Goal: Find specific page/section: Find specific page/section

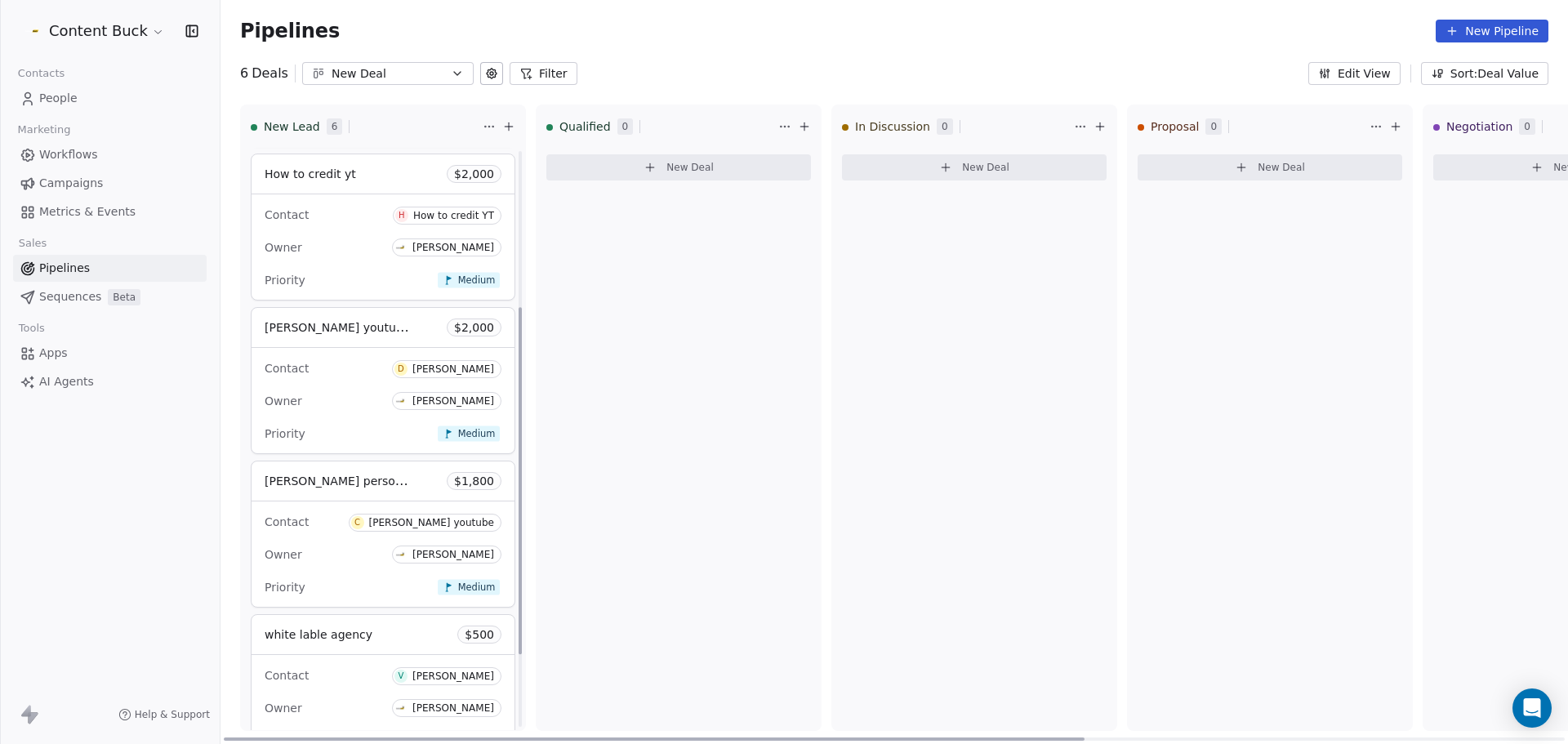
scroll to position [385, 0]
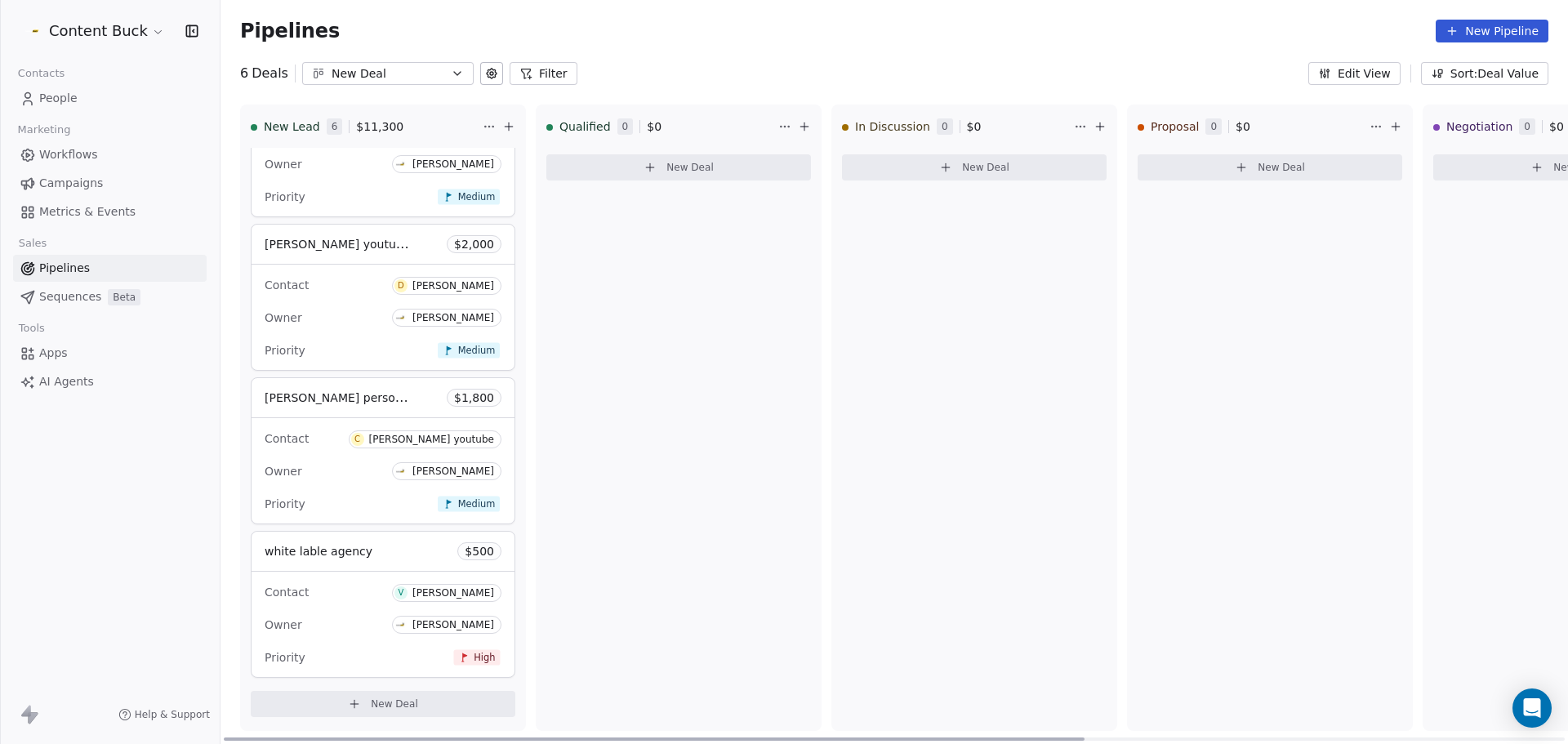
click at [343, 542] on span "white lable agency" at bounding box center [319, 551] width 108 height 19
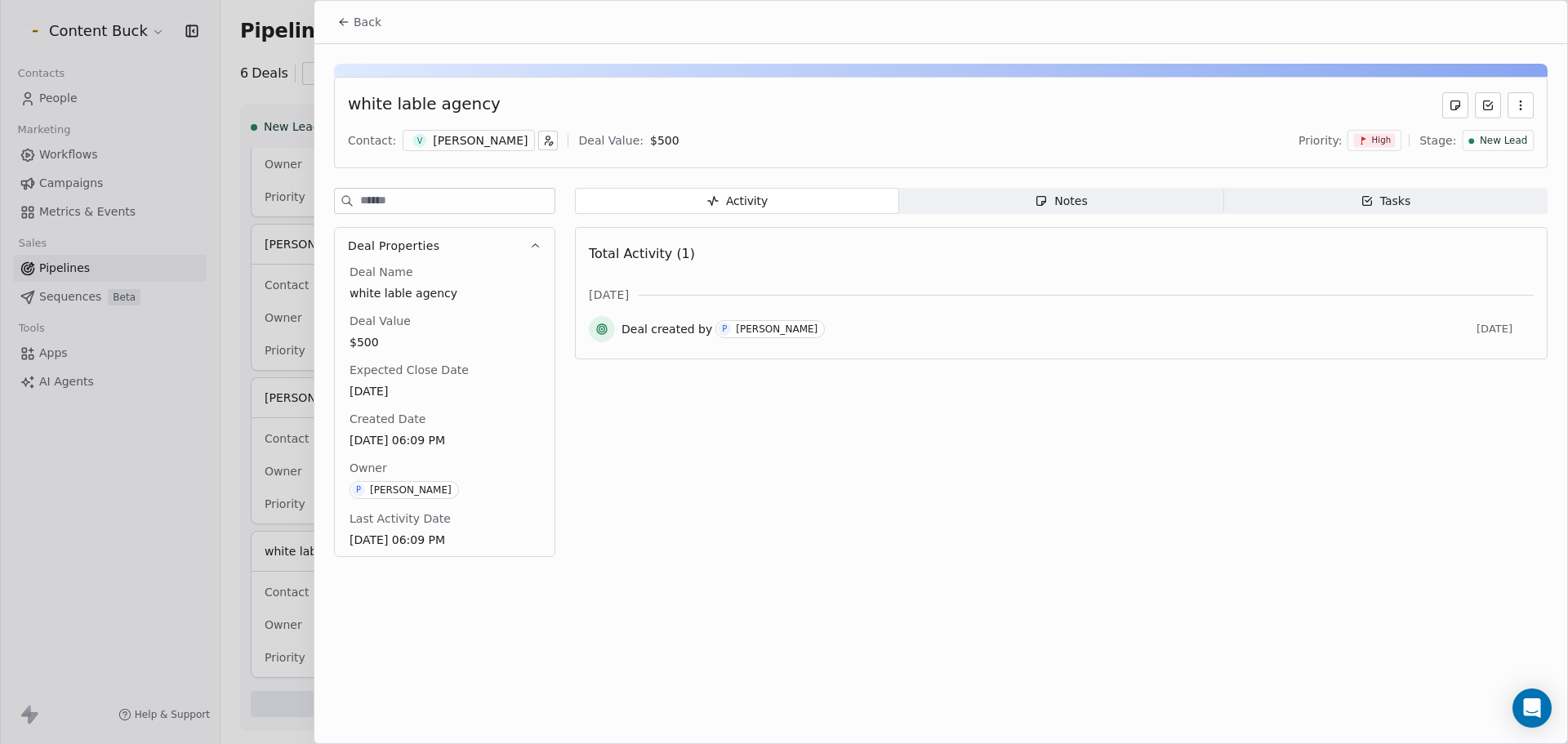
click at [452, 145] on div "[PERSON_NAME]" at bounding box center [480, 140] width 95 height 16
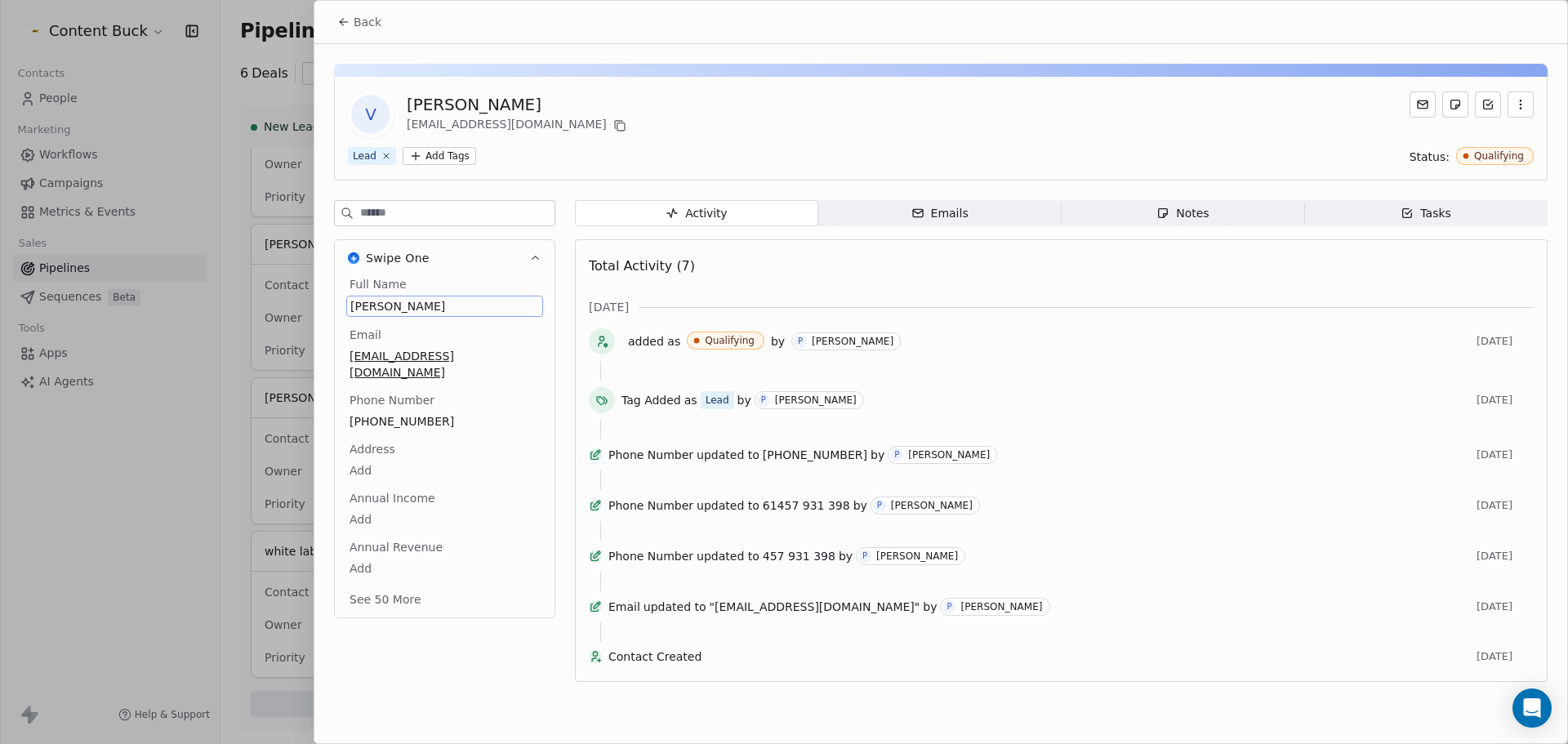
drag, startPoint x: 430, startPoint y: 307, endPoint x: 357, endPoint y: 304, distance: 73.1
click at [357, 304] on span "[PERSON_NAME]" at bounding box center [444, 306] width 189 height 16
click at [436, 311] on span "[PERSON_NAME]" at bounding box center [444, 306] width 189 height 16
click at [435, 308] on span "[PERSON_NAME]" at bounding box center [444, 306] width 189 height 16
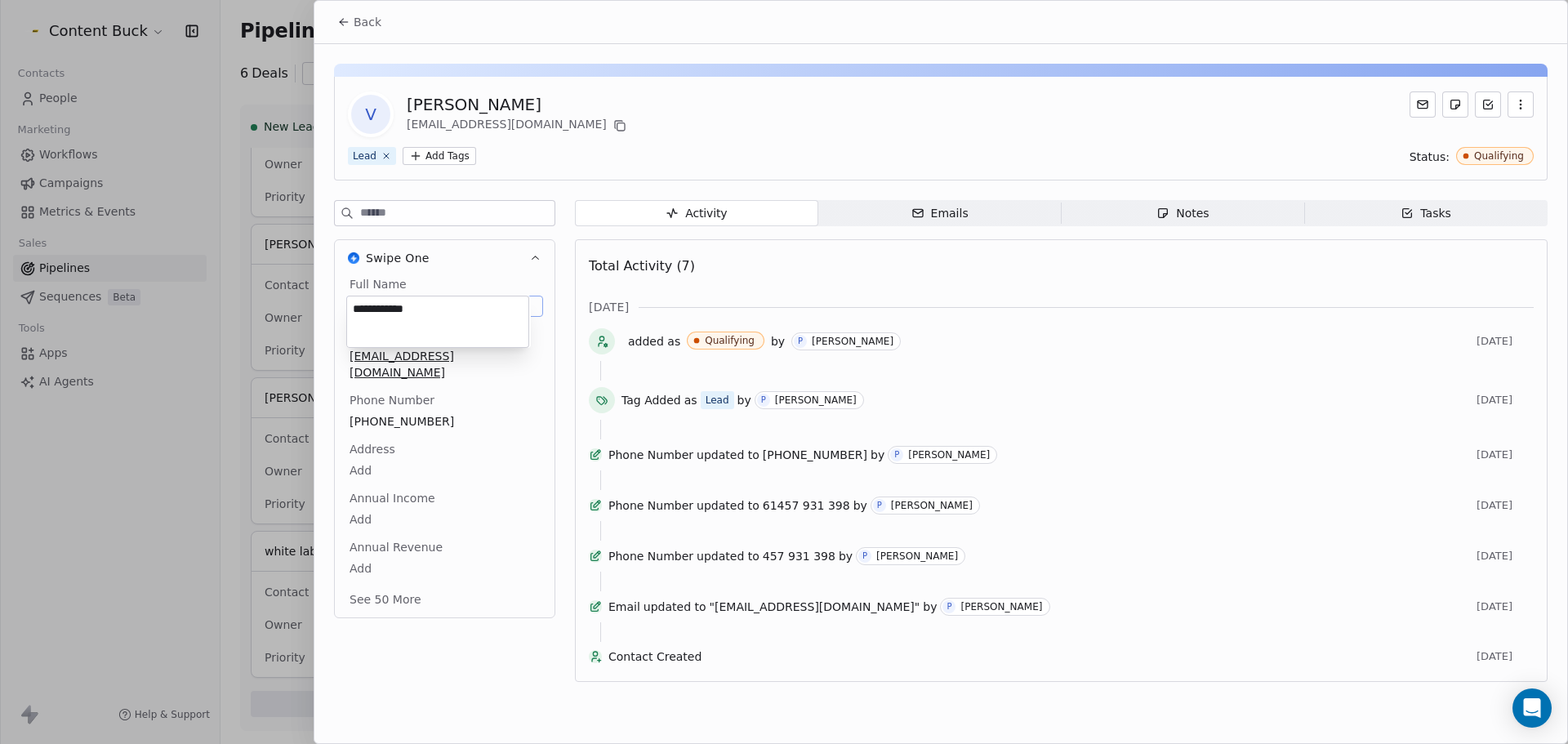
click at [344, 310] on html "Content Buck Contacts People Marketing Workflows Campaigns Metrics & Events Sal…" at bounding box center [784, 372] width 1568 height 744
drag, startPoint x: 428, startPoint y: 308, endPoint x: 353, endPoint y: 311, distance: 75.1
click at [353, 311] on textarea "**********" at bounding box center [438, 322] width 181 height 50
click at [457, 393] on html "Content Buck Contacts People Marketing Workflows Campaigns Metrics & Events Sal…" at bounding box center [784, 372] width 1568 height 744
drag, startPoint x: 501, startPoint y: 354, endPoint x: 362, endPoint y: 356, distance: 139.0
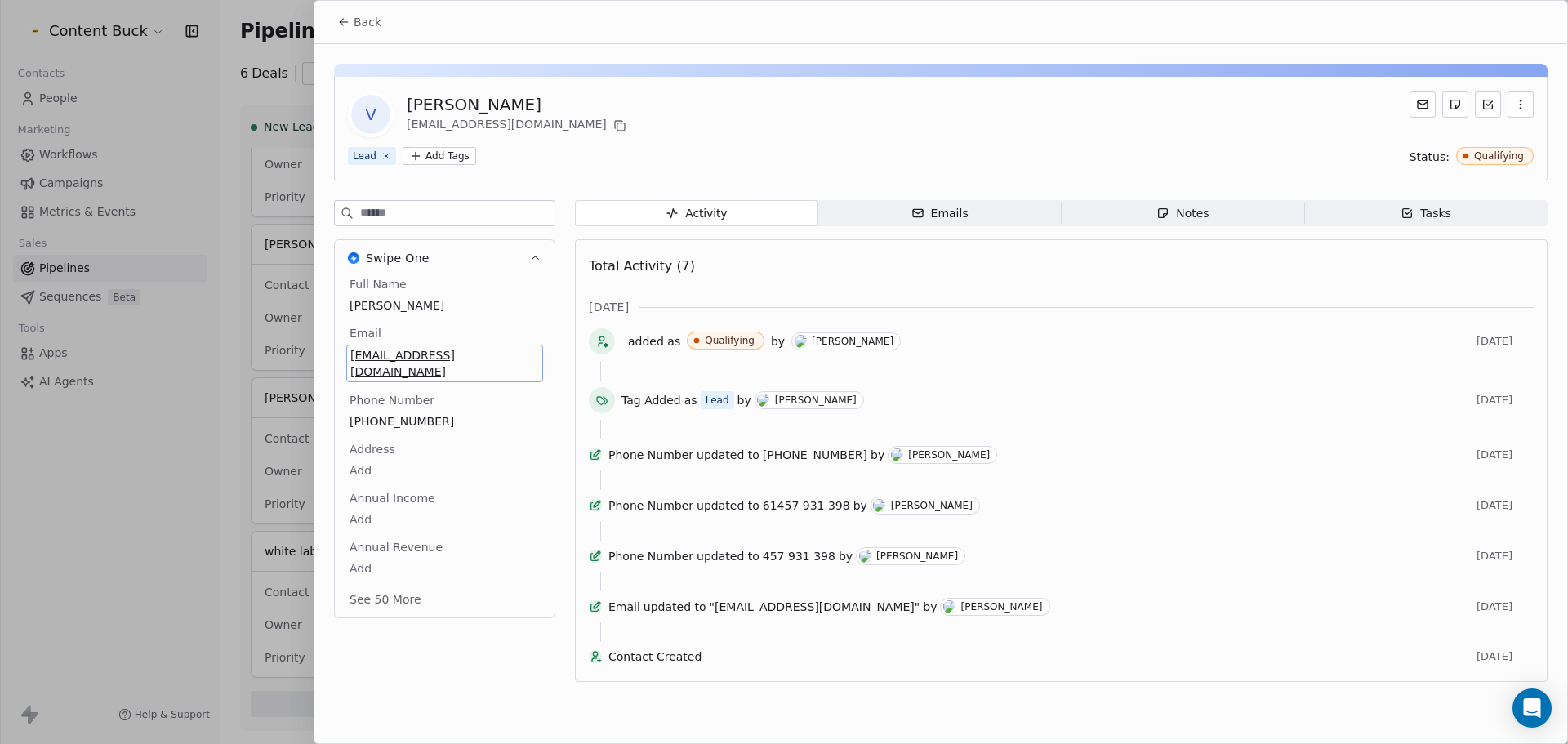
click at [363, 356] on span "[EMAIL_ADDRESS][DOMAIN_NAME]" at bounding box center [444, 363] width 189 height 33
click at [540, 360] on div "Full Name [PERSON_NAME] Email [EMAIL_ADDRESS][DOMAIN_NAME] Phone Number [PHONE_…" at bounding box center [444, 446] width 220 height 341
click at [507, 355] on span "[EMAIL_ADDRESS][DOMAIN_NAME]" at bounding box center [444, 363] width 189 height 33
click at [507, 355] on input "**********" at bounding box center [439, 365] width 176 height 33
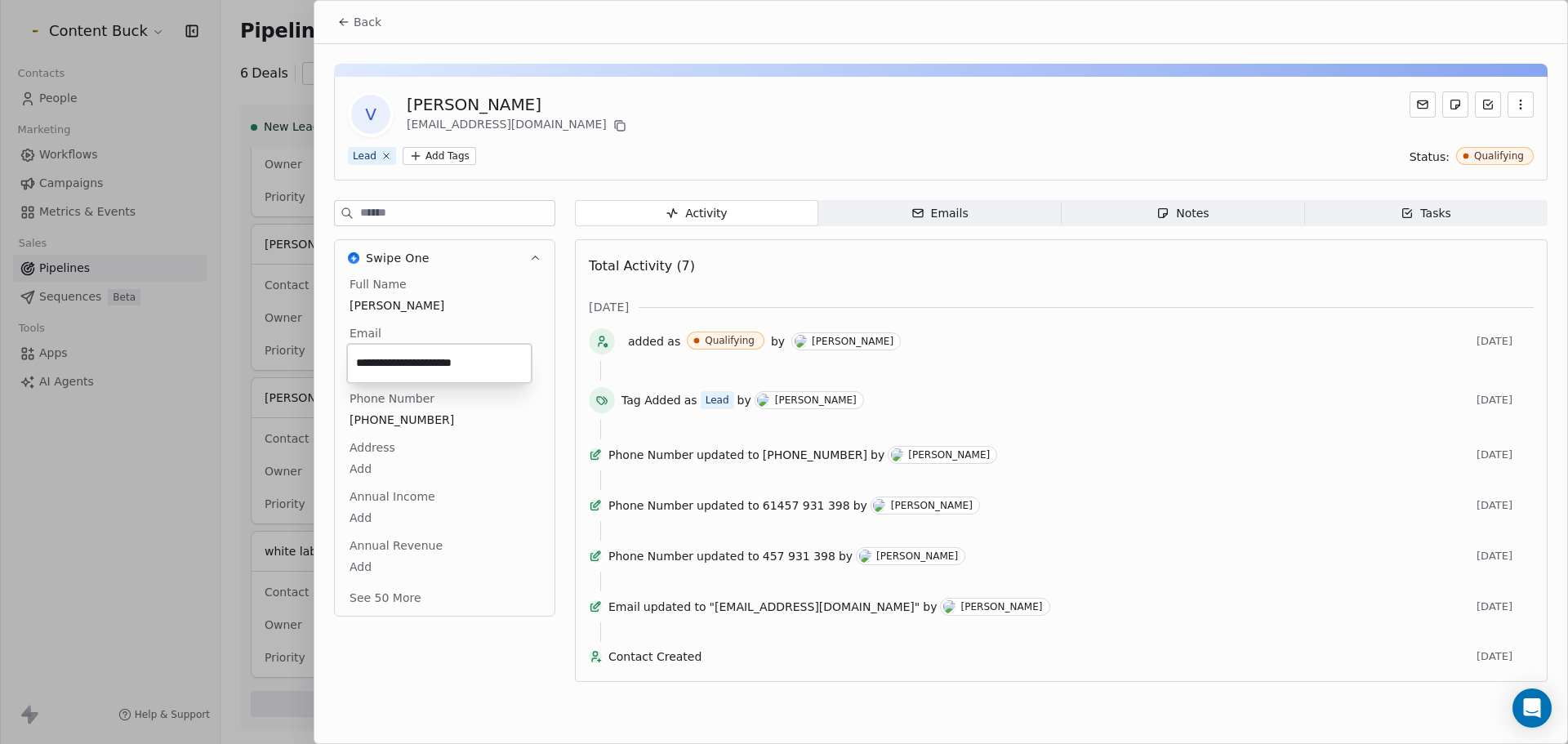
click at [489, 401] on html "Content Buck Contacts People Marketing Workflows Campaigns Metrics & Events Sal…" at bounding box center [784, 372] width 1568 height 744
click at [385, 413] on div "[PHONE_NUMBER]" at bounding box center [444, 420] width 197 height 21
click at [474, 413] on span "[PHONE_NUMBER]" at bounding box center [444, 420] width 189 height 16
click at [245, 223] on html "Content Buck Contacts People Marketing Workflows Campaigns Metrics & Events Sal…" at bounding box center [784, 372] width 1568 height 744
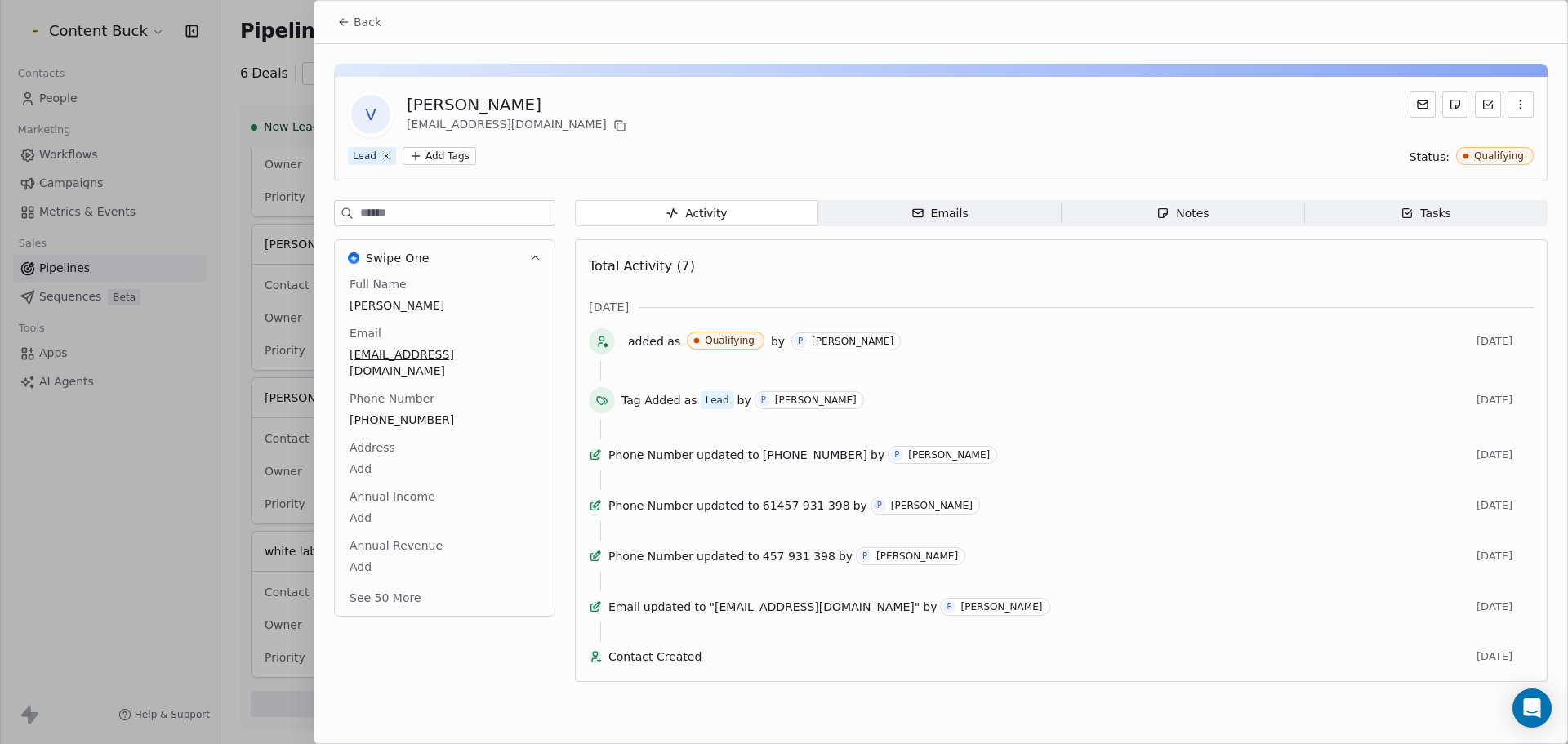
click at [377, 19] on span "Back" at bounding box center [367, 22] width 28 height 16
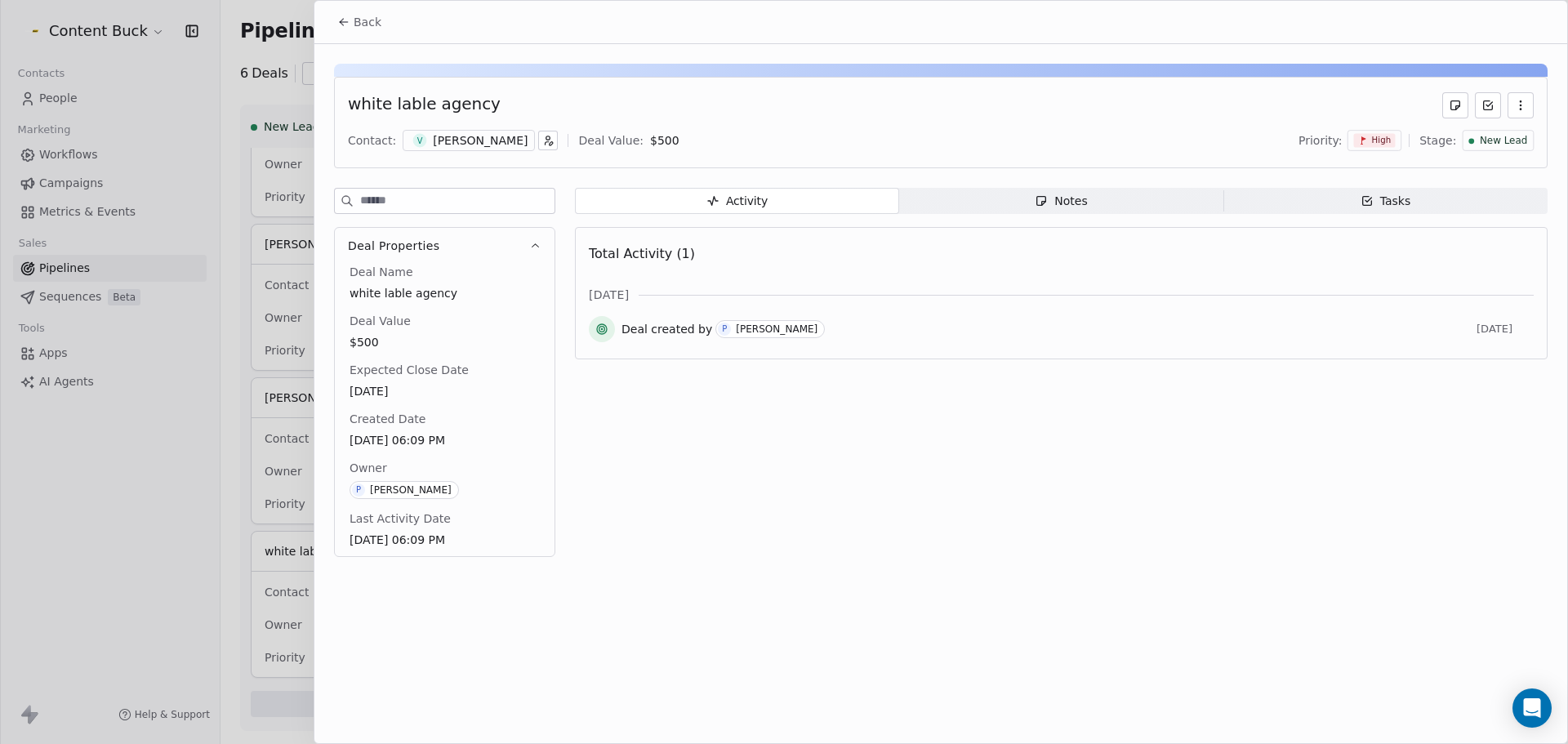
click at [348, 22] on icon at bounding box center [344, 23] width 13 height 13
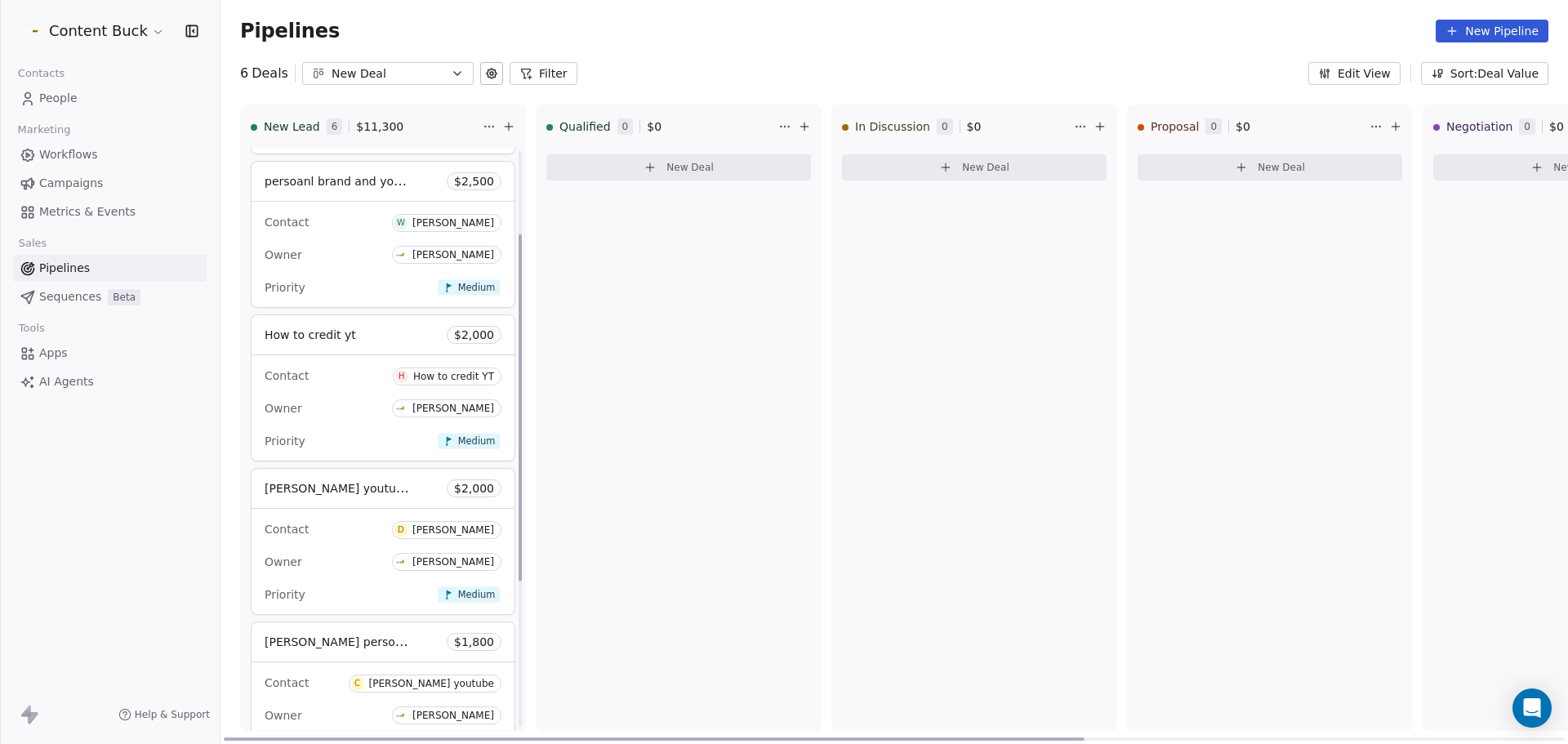
scroll to position [140, 0]
click at [362, 401] on div "Owner [PERSON_NAME]" at bounding box center [383, 408] width 236 height 26
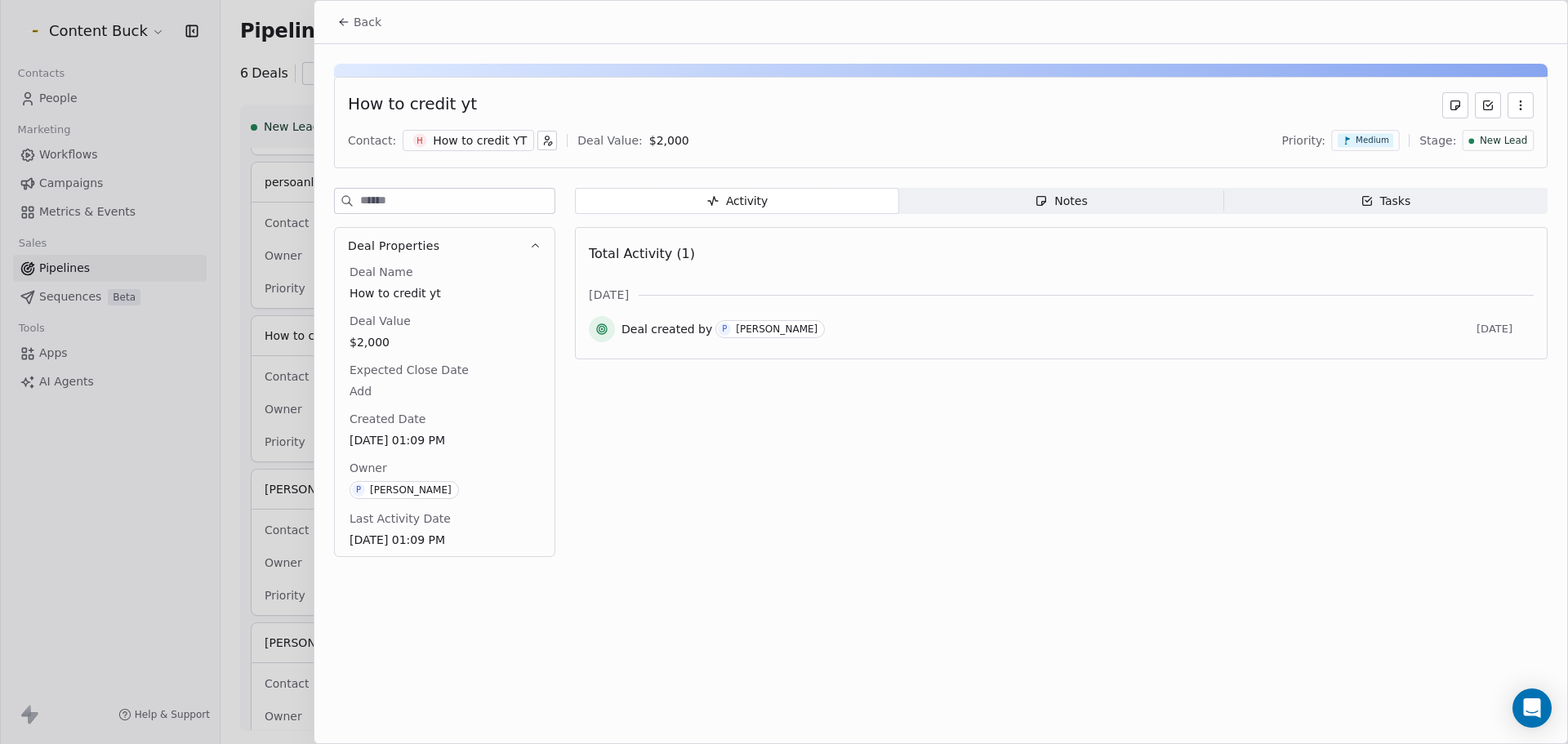
click at [549, 142] on icon "button" at bounding box center [551, 143] width 3 height 3
click at [490, 138] on html "Content Buck Contacts People Marketing Workflows Campaigns Metrics & Events Sal…" at bounding box center [784, 372] width 1568 height 744
click at [482, 141] on div "How to credit YT" at bounding box center [480, 140] width 94 height 16
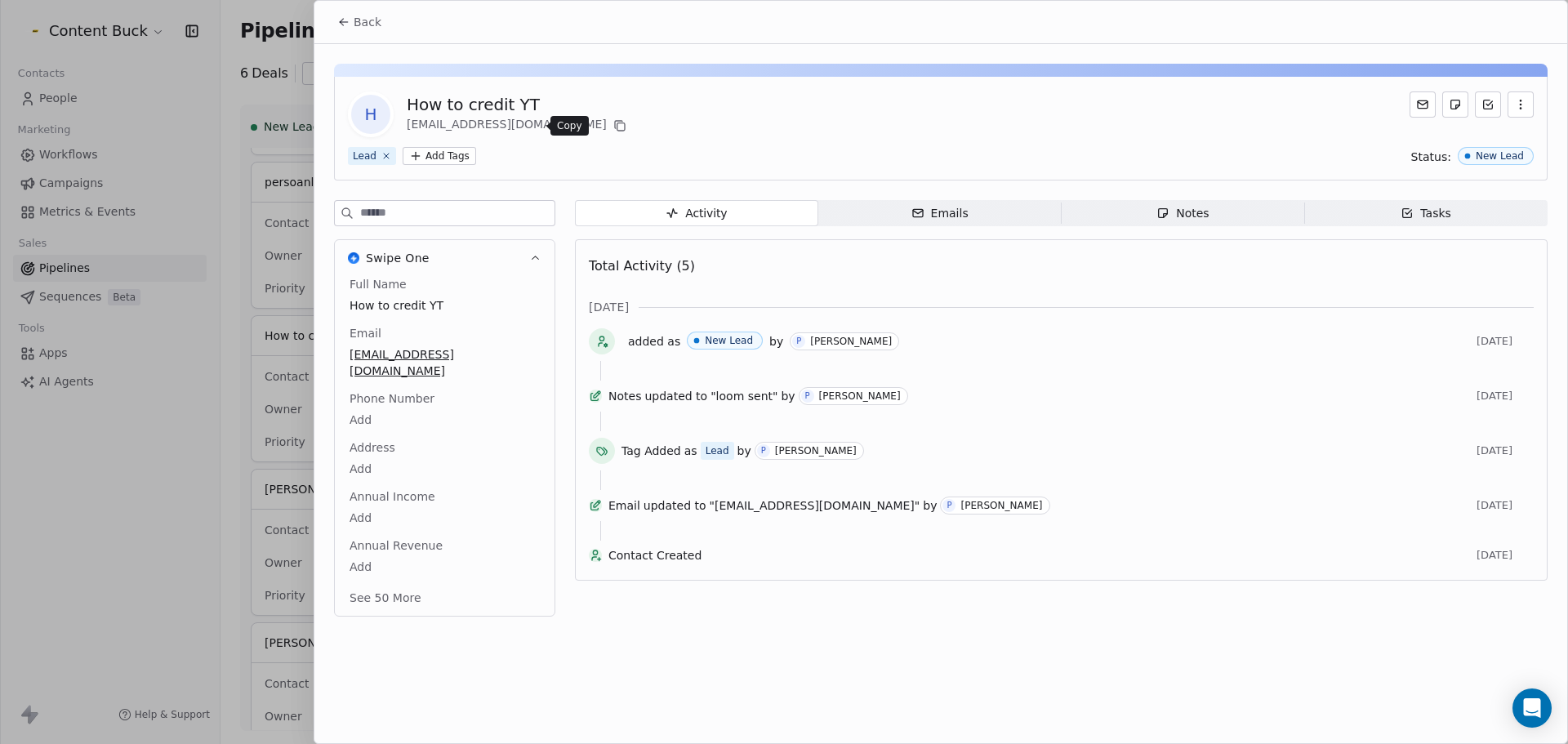
click at [614, 126] on icon at bounding box center [620, 126] width 13 height 13
click at [340, 23] on icon at bounding box center [341, 23] width 3 height 3
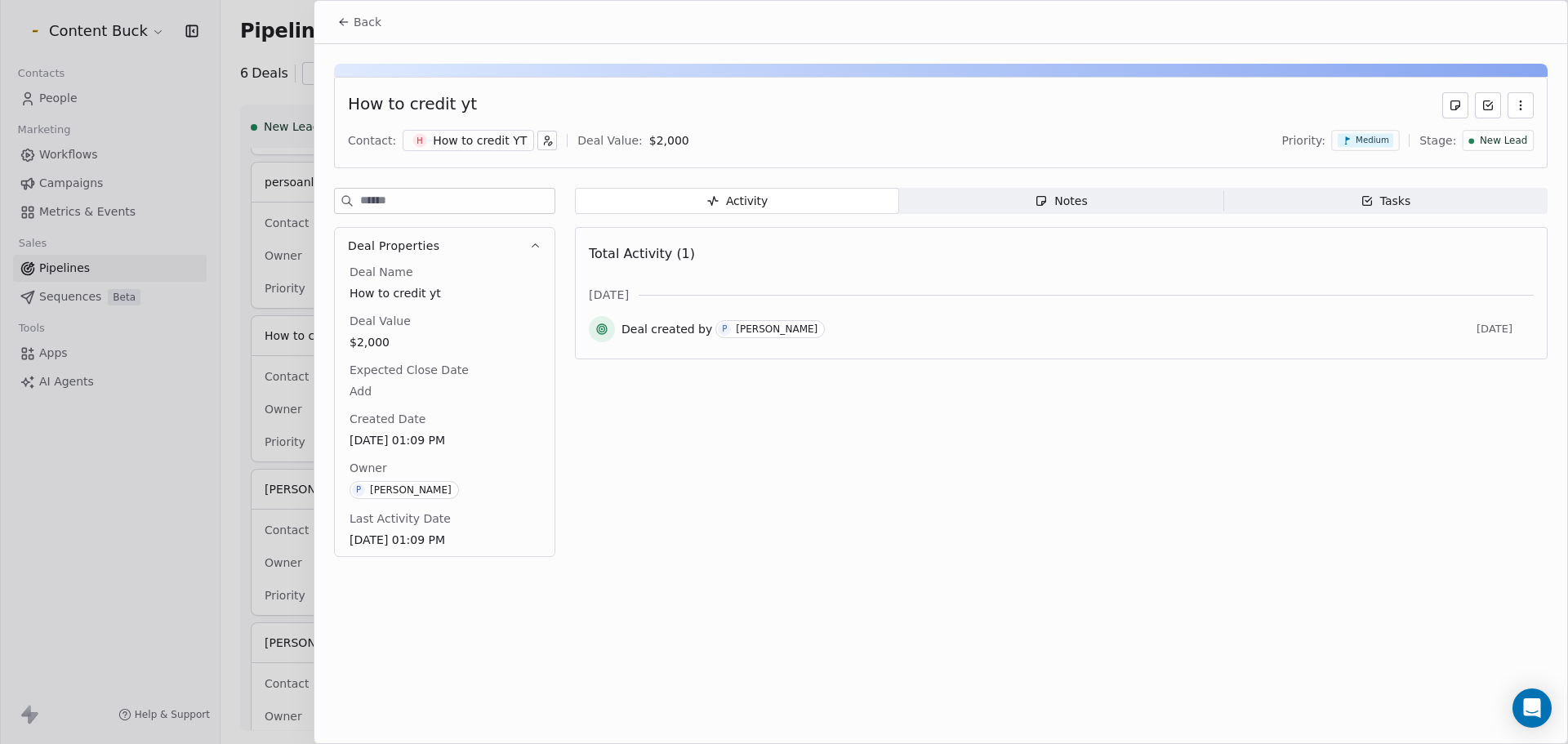
click at [344, 16] on icon at bounding box center [344, 23] width 13 height 13
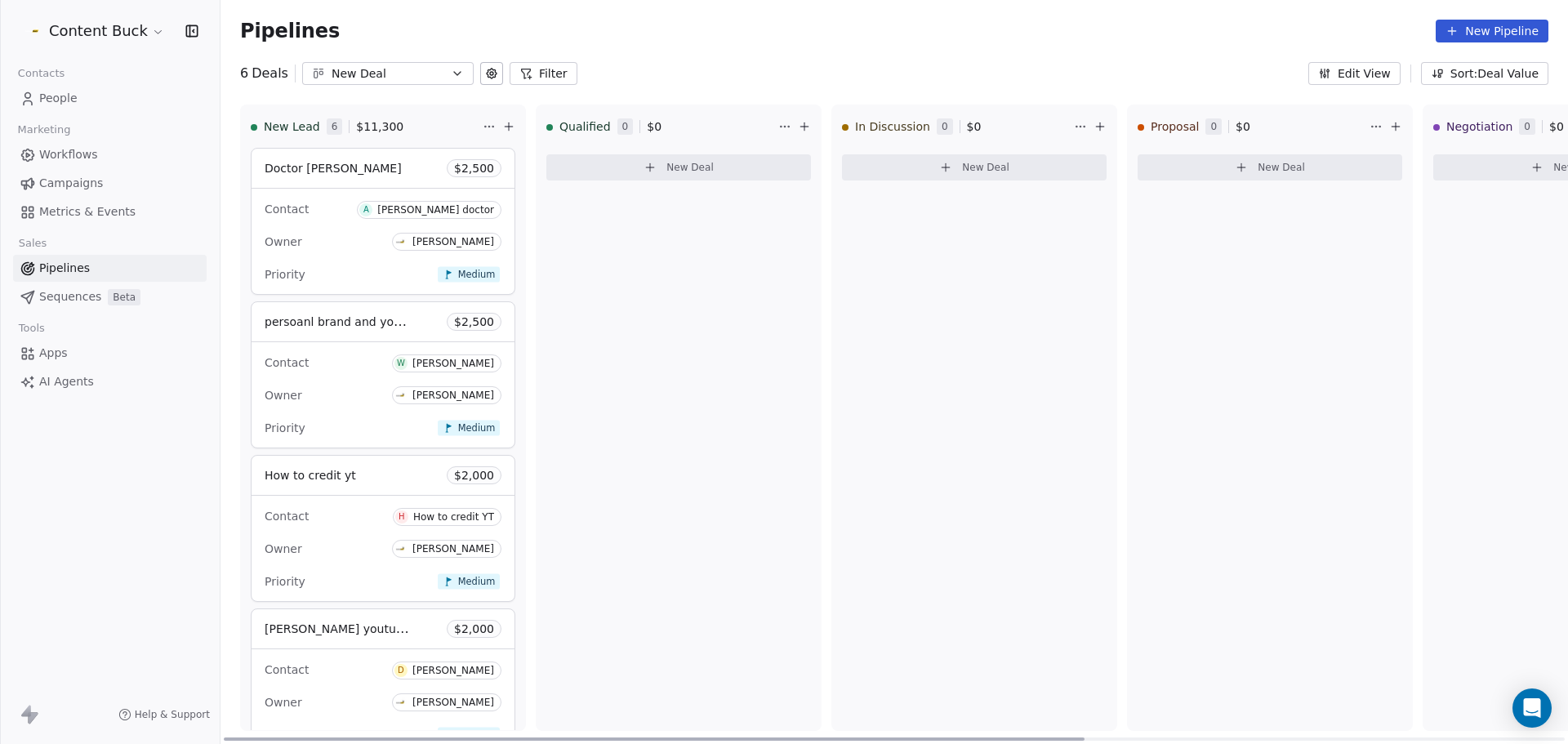
click at [358, 387] on div "Owner [PERSON_NAME]" at bounding box center [383, 395] width 236 height 26
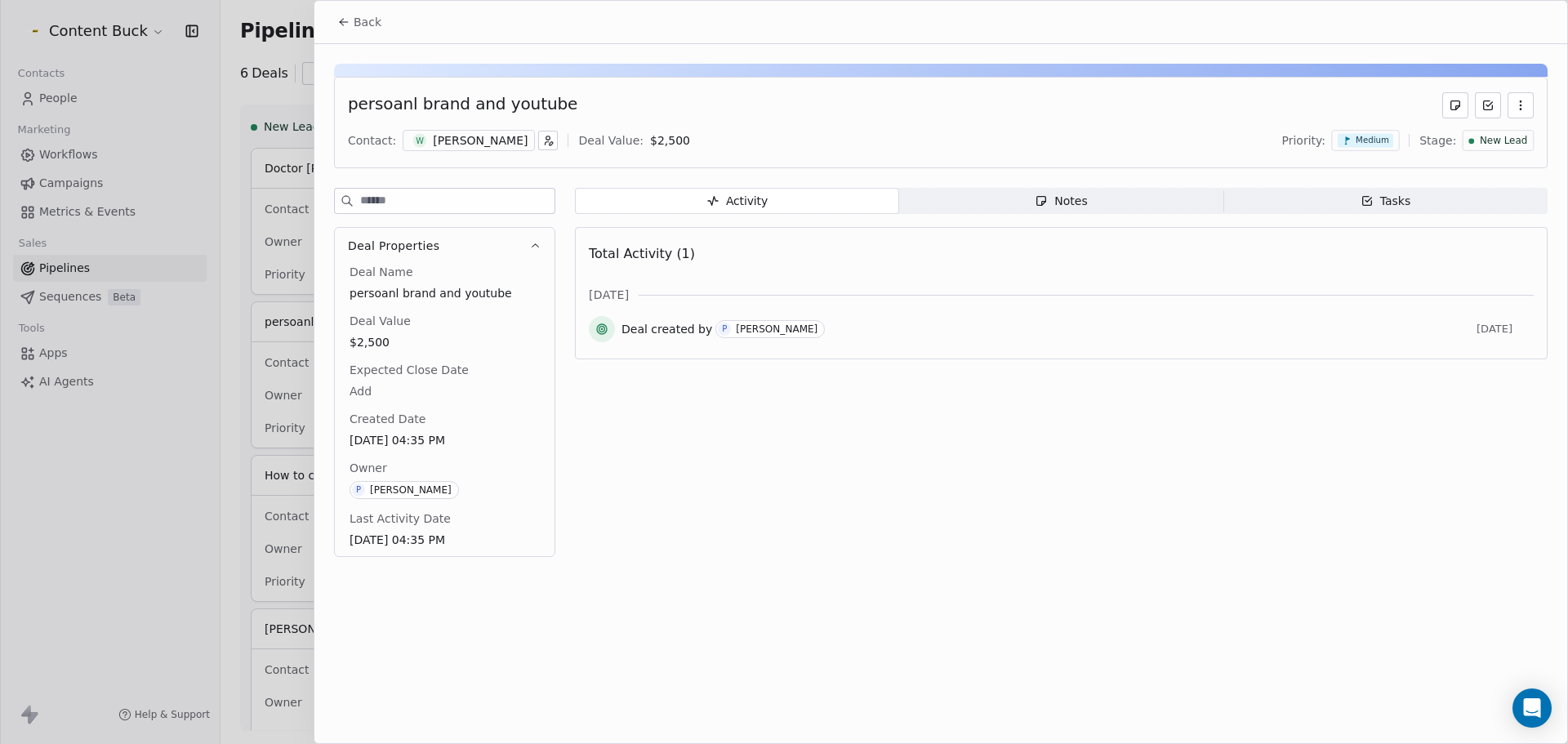
click at [330, 24] on button "Back" at bounding box center [360, 22] width 64 height 29
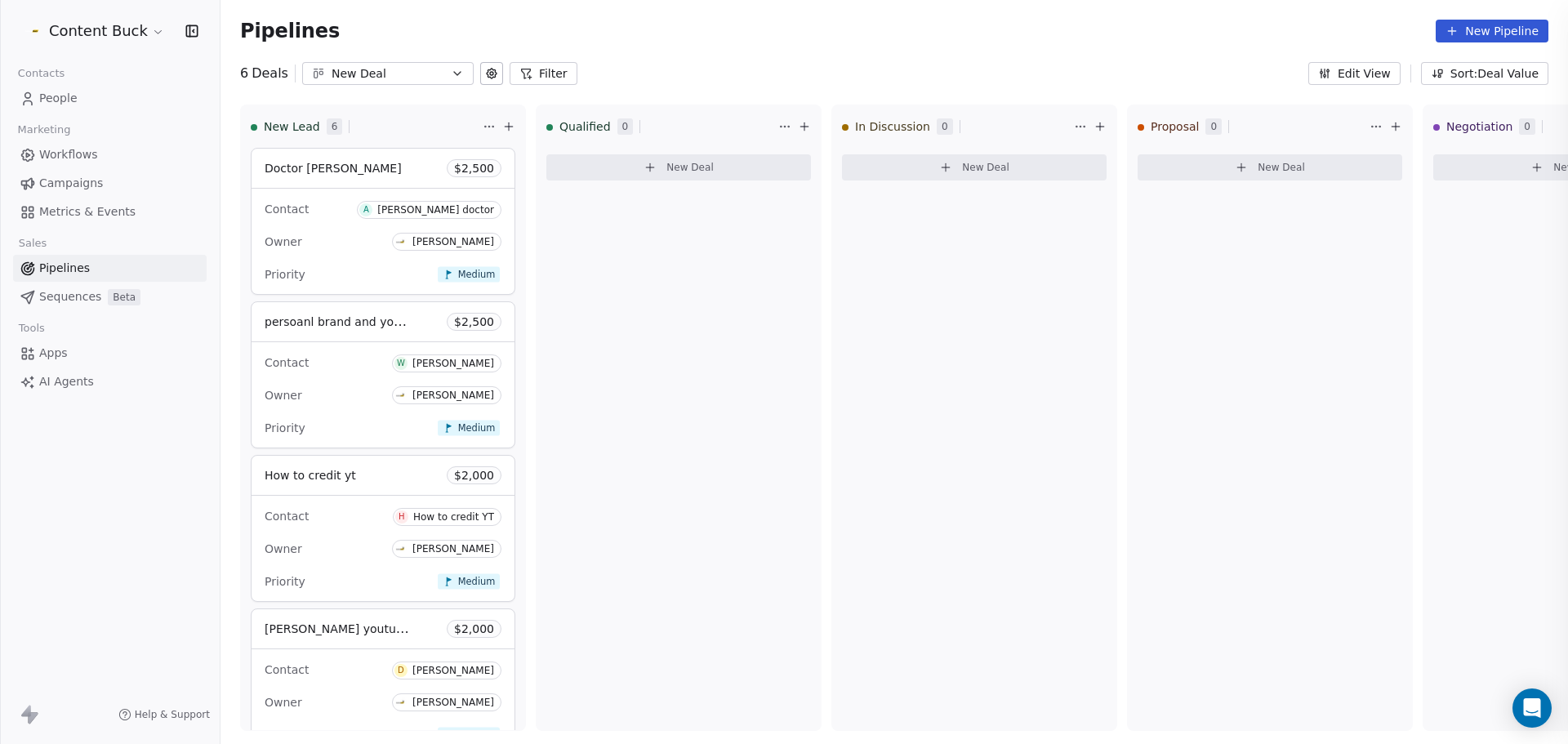
click at [357, 18] on div at bounding box center [784, 372] width 1568 height 744
click at [336, 218] on div "Contact A [PERSON_NAME] doctor" at bounding box center [383, 209] width 236 height 27
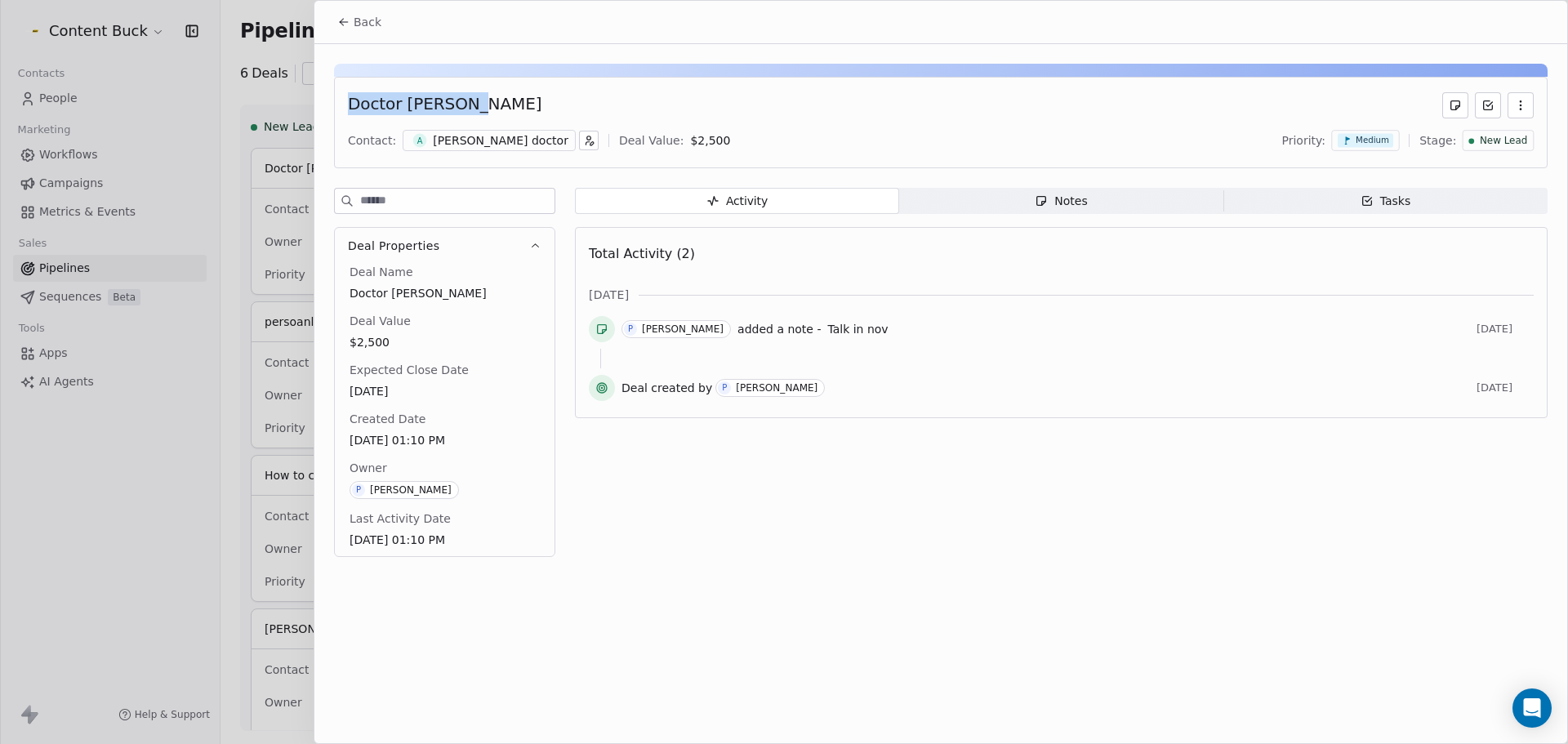
drag, startPoint x: 434, startPoint y: 99, endPoint x: 347, endPoint y: 94, distance: 87.1
click at [347, 94] on div "Doctor [PERSON_NAME] Contact: a [PERSON_NAME] doctor Deal Value: $ 2,500 Priori…" at bounding box center [941, 122] width 1214 height 91
copy div "Doctor [PERSON_NAME]"
click at [459, 140] on div "[PERSON_NAME] doctor" at bounding box center [501, 140] width 136 height 16
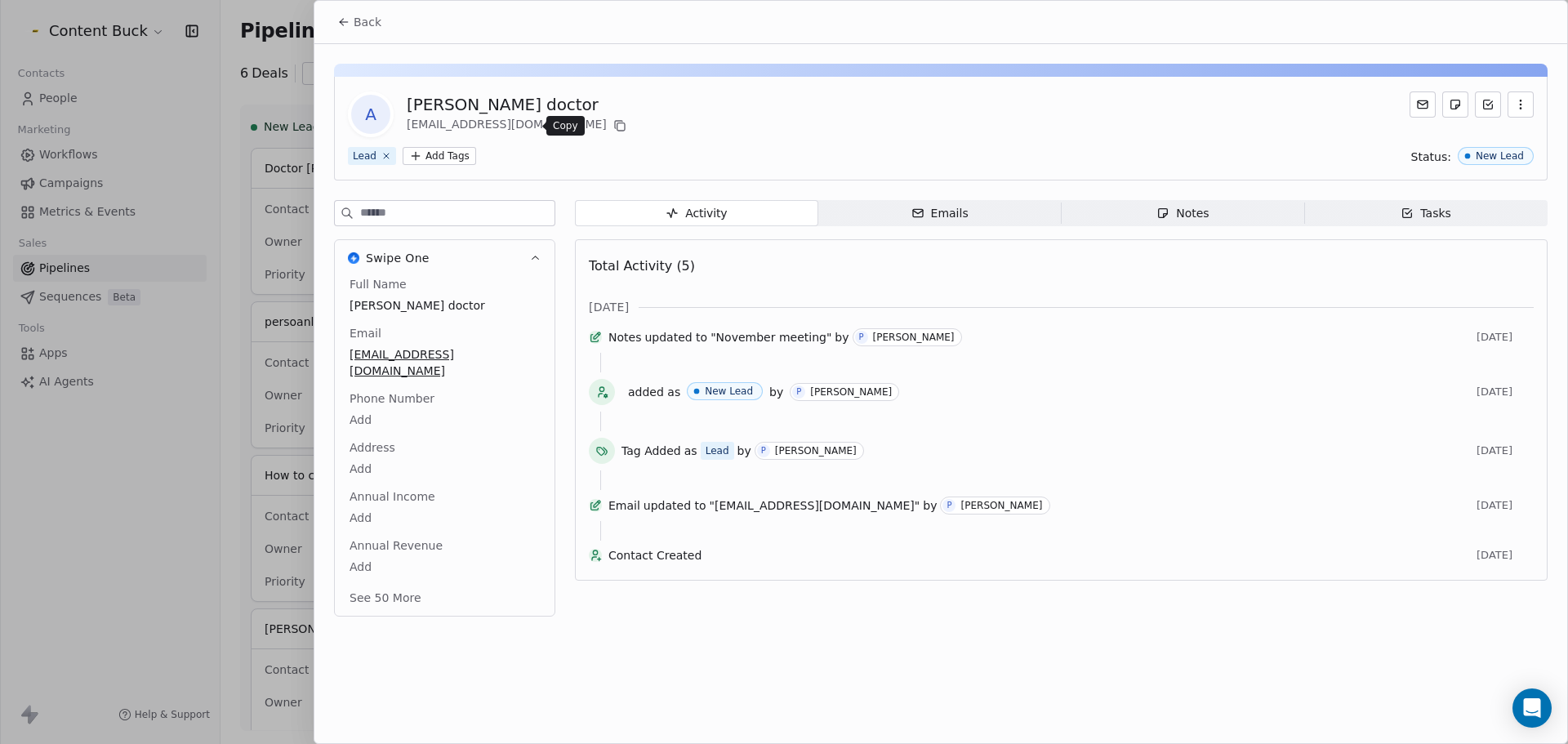
click at [614, 127] on icon at bounding box center [620, 126] width 13 height 13
click at [343, 25] on icon at bounding box center [341, 23] width 3 height 3
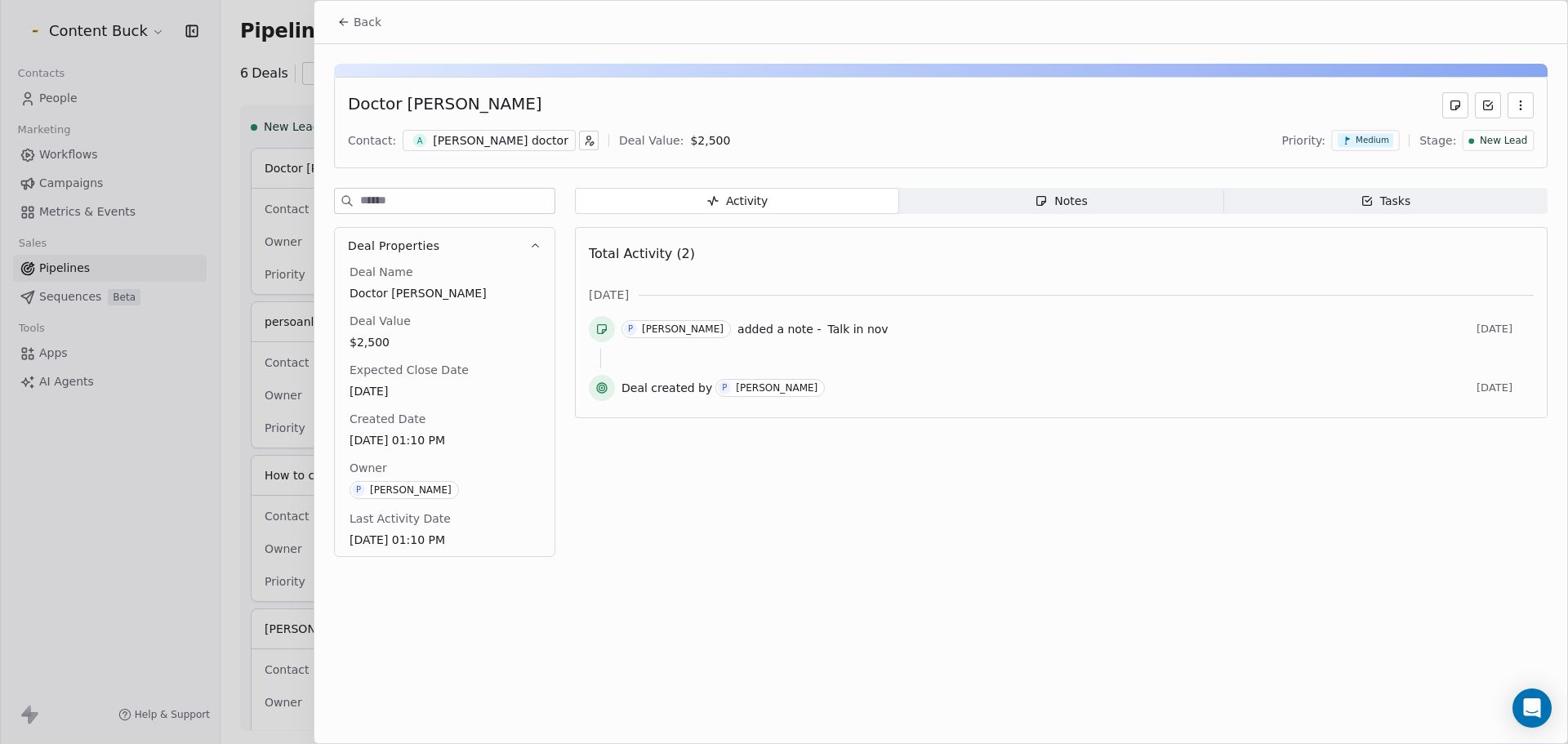
click at [336, 20] on button "Back" at bounding box center [360, 22] width 64 height 29
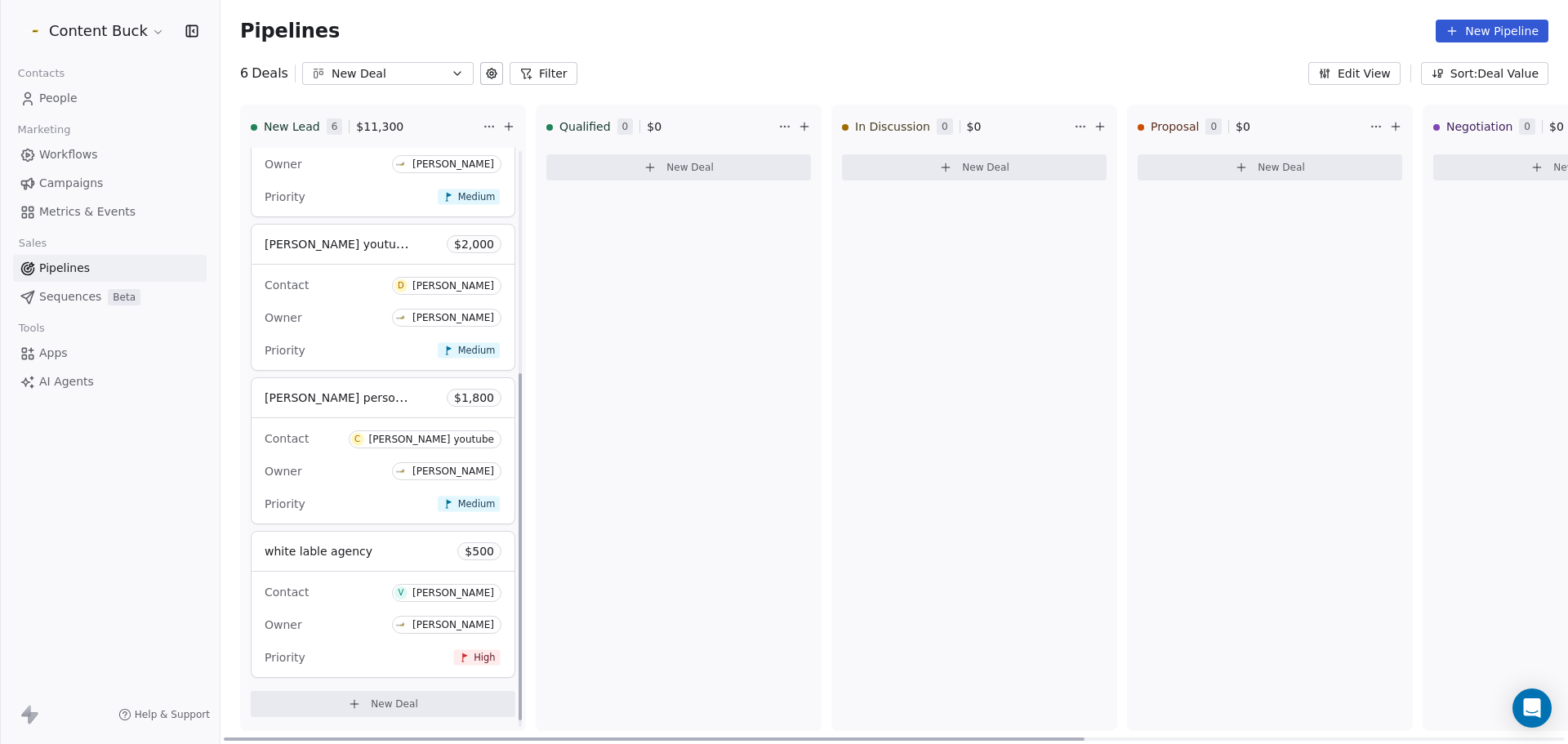
scroll to position [303, 0]
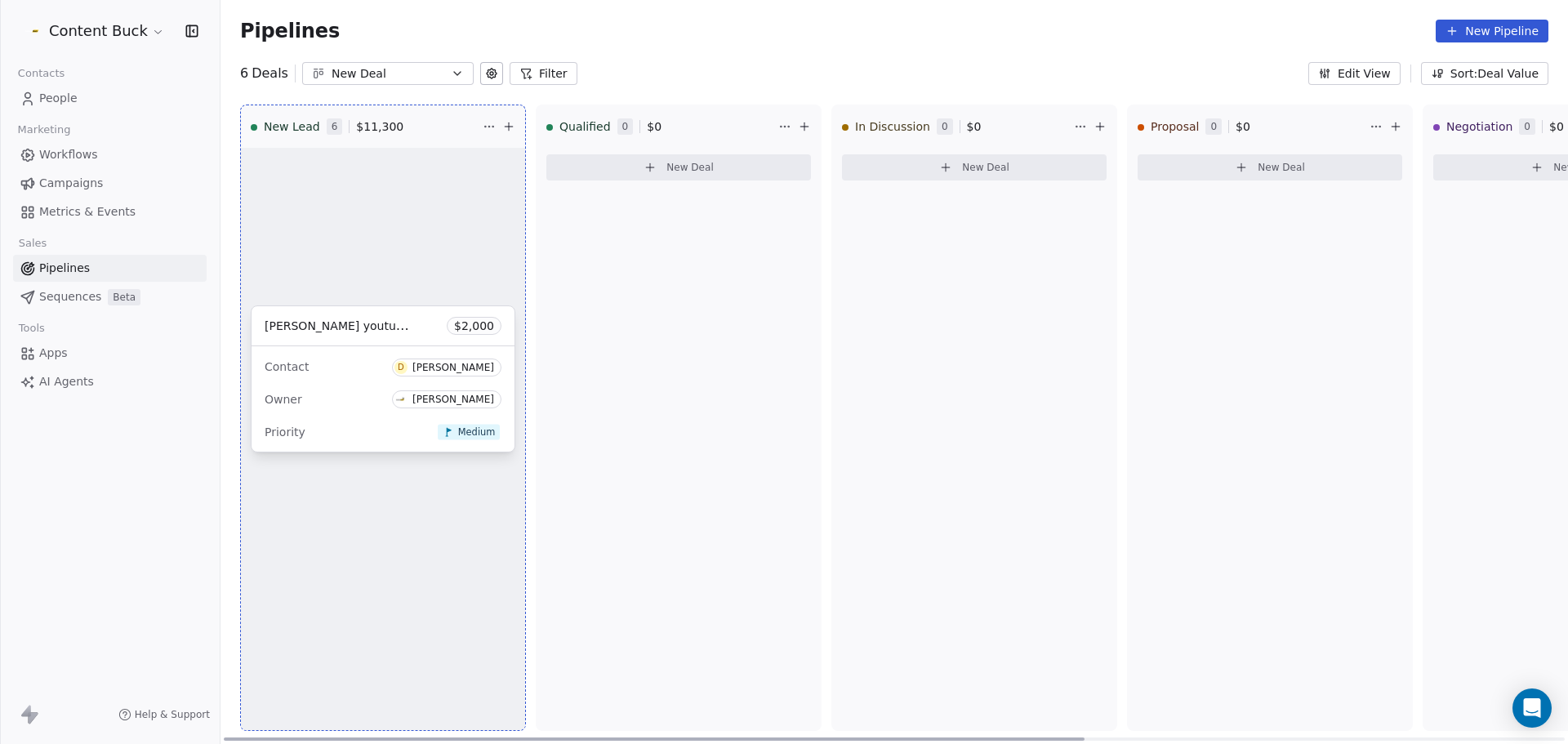
drag, startPoint x: 345, startPoint y: 377, endPoint x: 640, endPoint y: 340, distance: 297.3
click at [607, 351] on div "New Lead 6 $ 11,300 Board ordered by Deal Value Doctor [PERSON_NAME] $ 2,500 Co…" at bounding box center [894, 424] width 1347 height 640
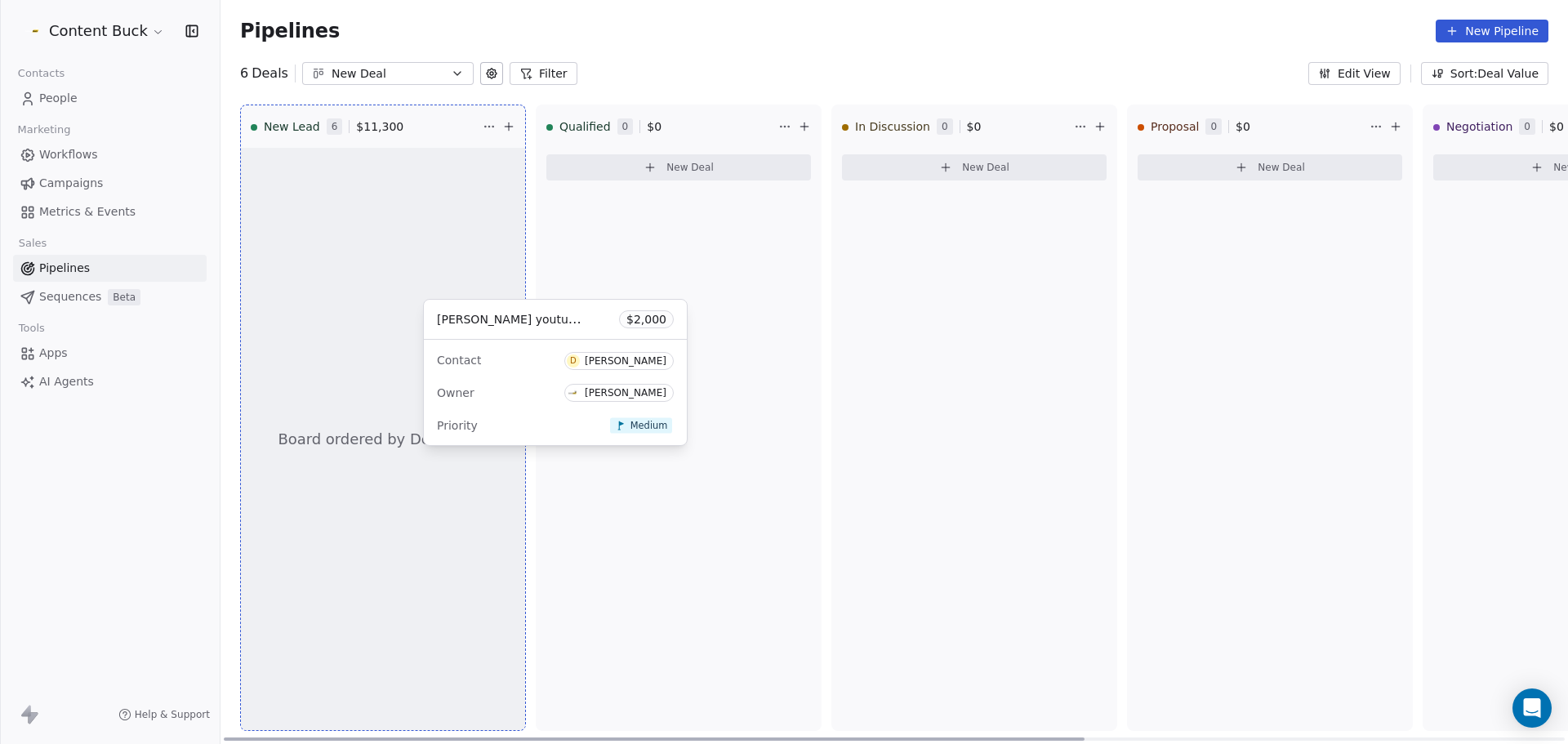
drag, startPoint x: 532, startPoint y: 361, endPoint x: 670, endPoint y: 342, distance: 139.3
